Goal: Find specific page/section: Find specific page/section

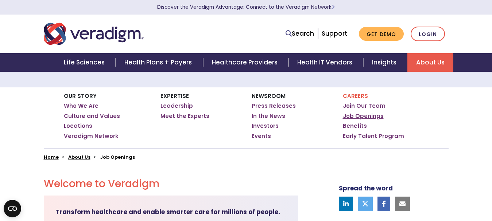
click at [363, 116] on link "Job Openings" at bounding box center [363, 116] width 41 height 7
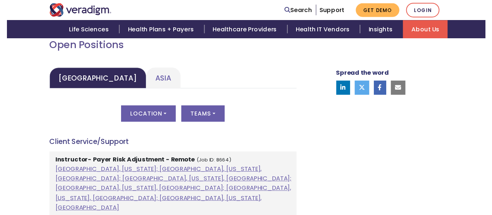
scroll to position [364, 0]
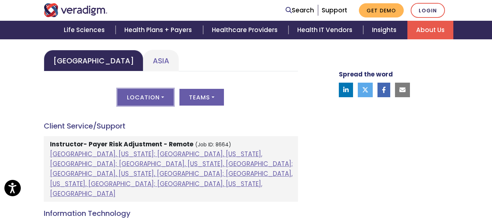
click at [146, 100] on button "Location" at bounding box center [145, 97] width 56 height 17
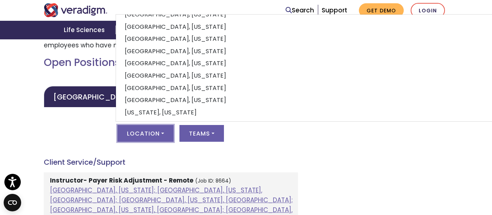
scroll to position [328, 0]
click at [155, 134] on button "Location" at bounding box center [145, 133] width 56 height 17
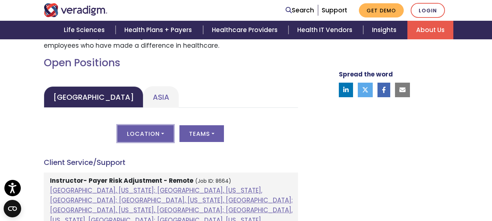
click at [158, 134] on button "Location" at bounding box center [145, 133] width 56 height 17
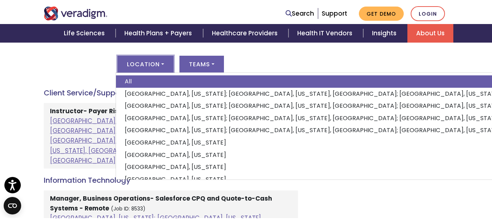
scroll to position [0, 0]
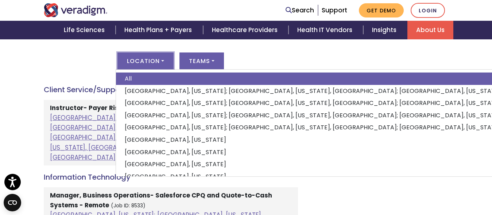
click at [93, 63] on div "Location All [GEOGRAPHIC_DATA], [US_STATE]; [GEOGRAPHIC_DATA], [US_STATE], [GEO…" at bounding box center [171, 65] width 254 height 26
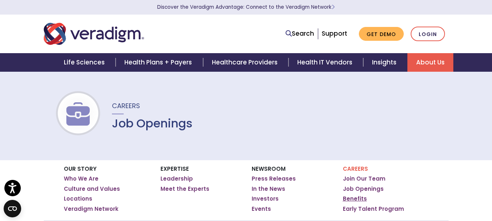
click at [360, 199] on link "Benefits" at bounding box center [355, 198] width 24 height 7
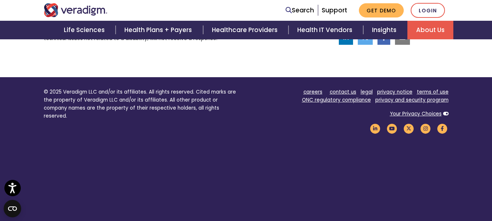
scroll to position [692, 0]
